Goal: Learn about a topic

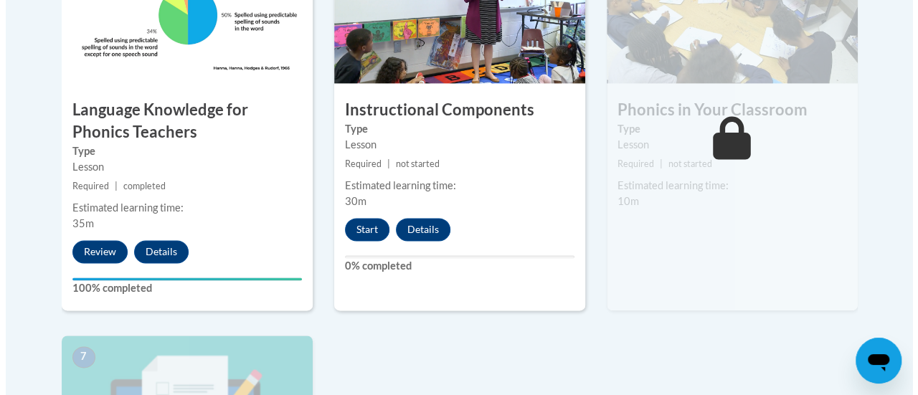
scroll to position [949, 0]
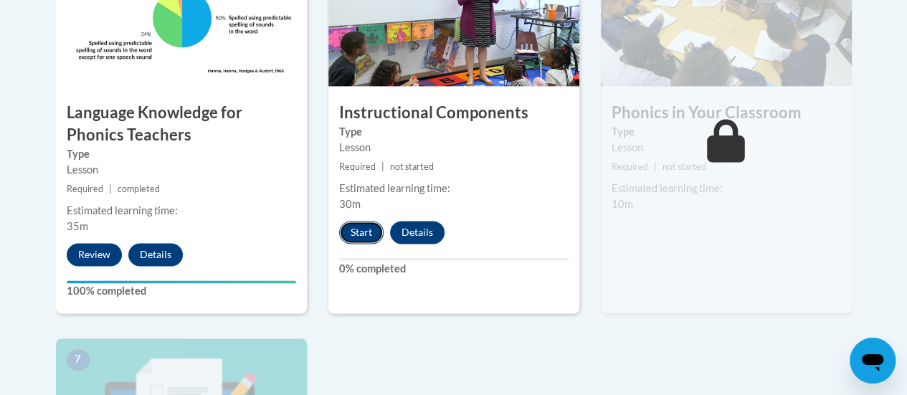
click at [367, 232] on button "Start" at bounding box center [361, 232] width 44 height 23
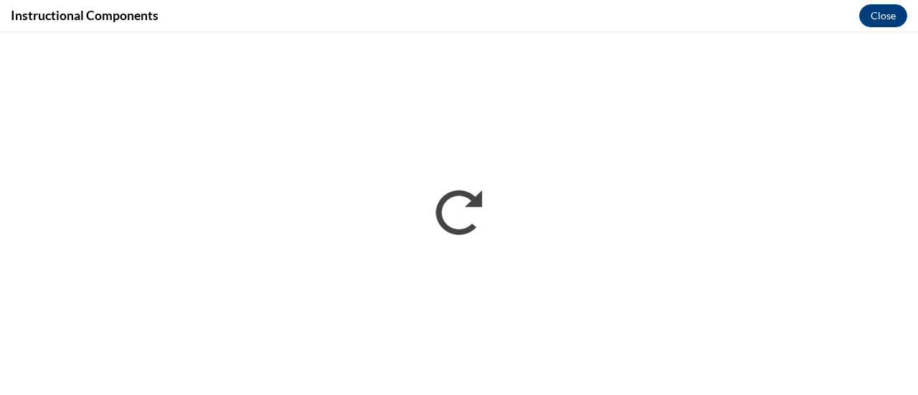
scroll to position [0, 0]
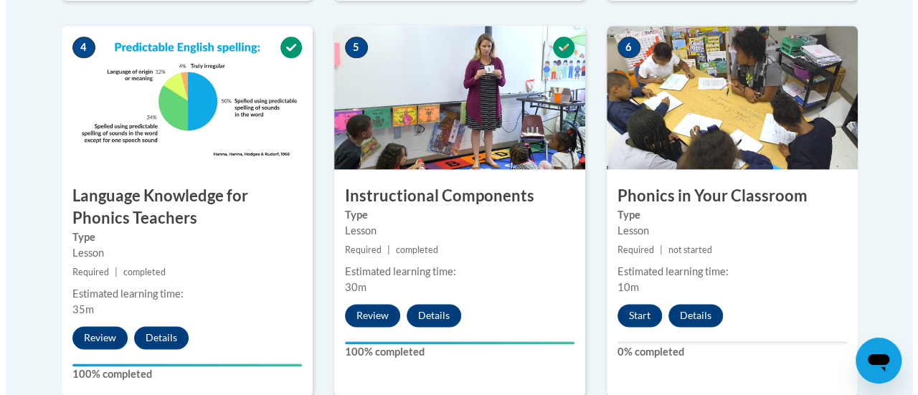
scroll to position [868, 0]
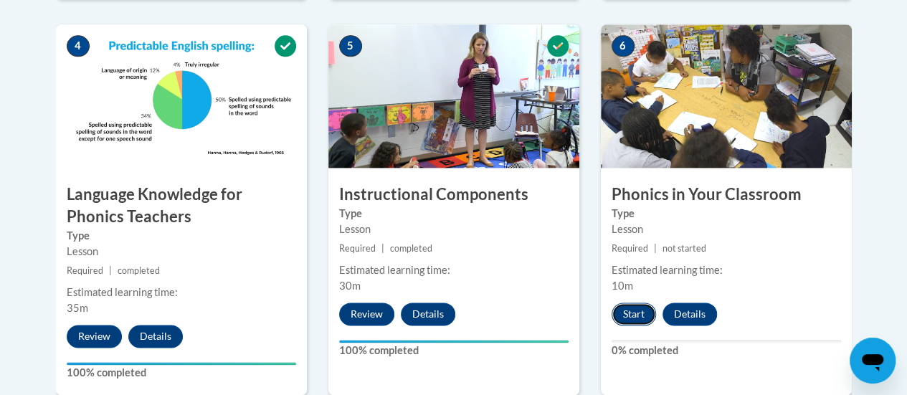
click at [625, 313] on button "Start" at bounding box center [634, 314] width 44 height 23
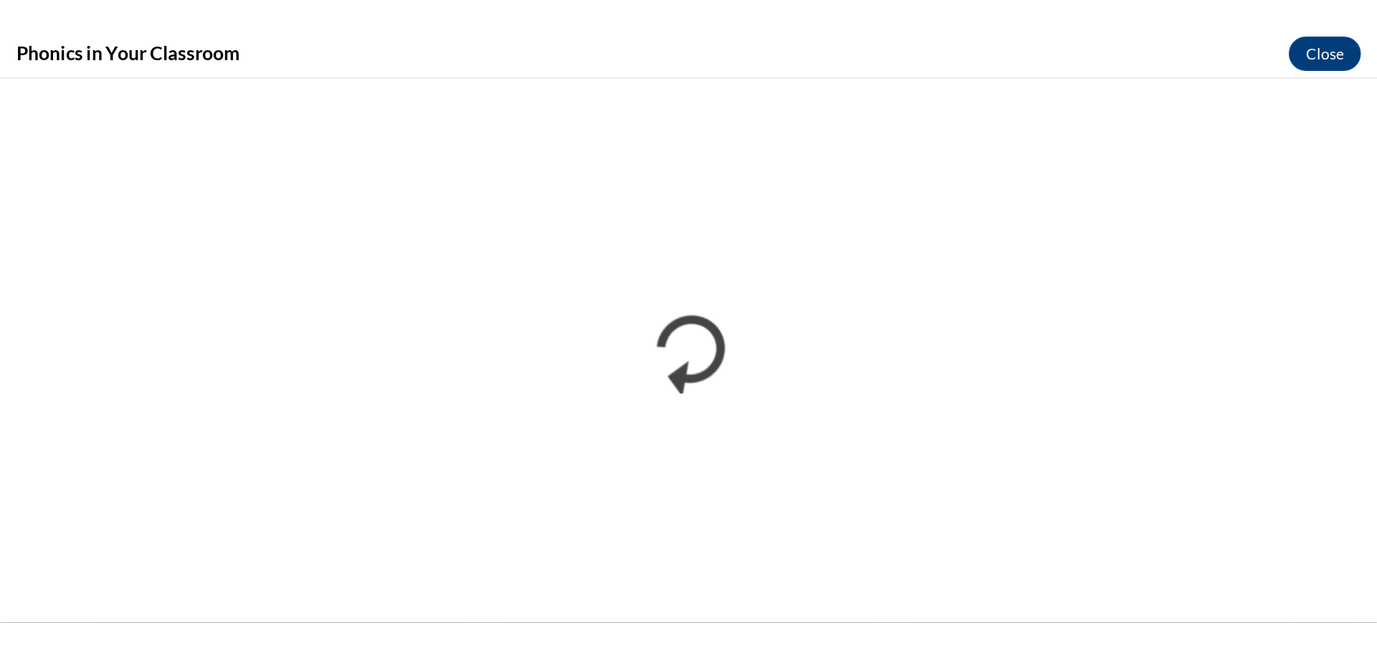
scroll to position [0, 0]
